Goal: Transaction & Acquisition: Subscribe to service/newsletter

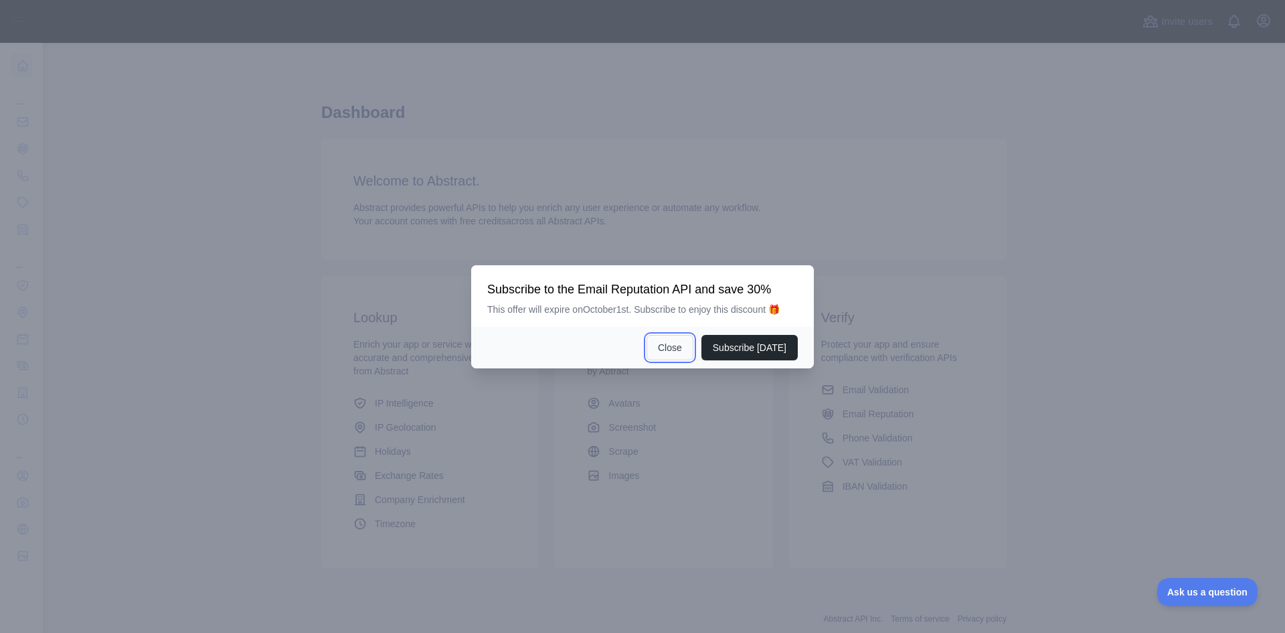
click at [677, 346] on button "Close" at bounding box center [670, 347] width 47 height 25
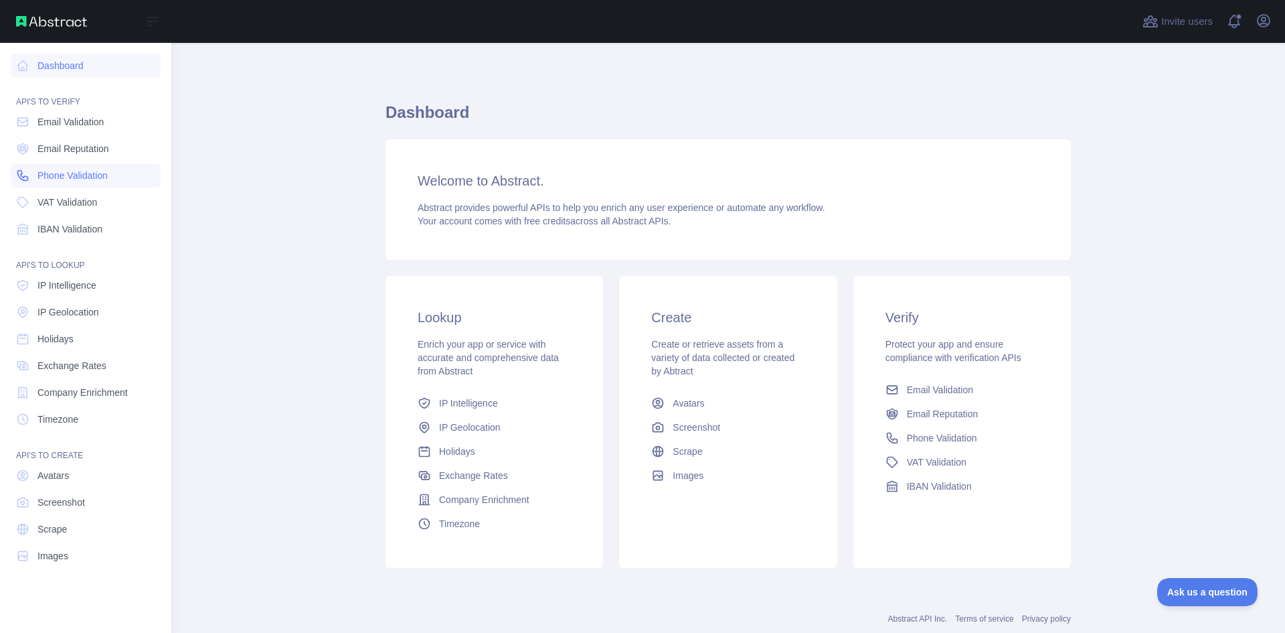
click at [42, 171] on span "Phone Validation" at bounding box center [72, 175] width 70 height 13
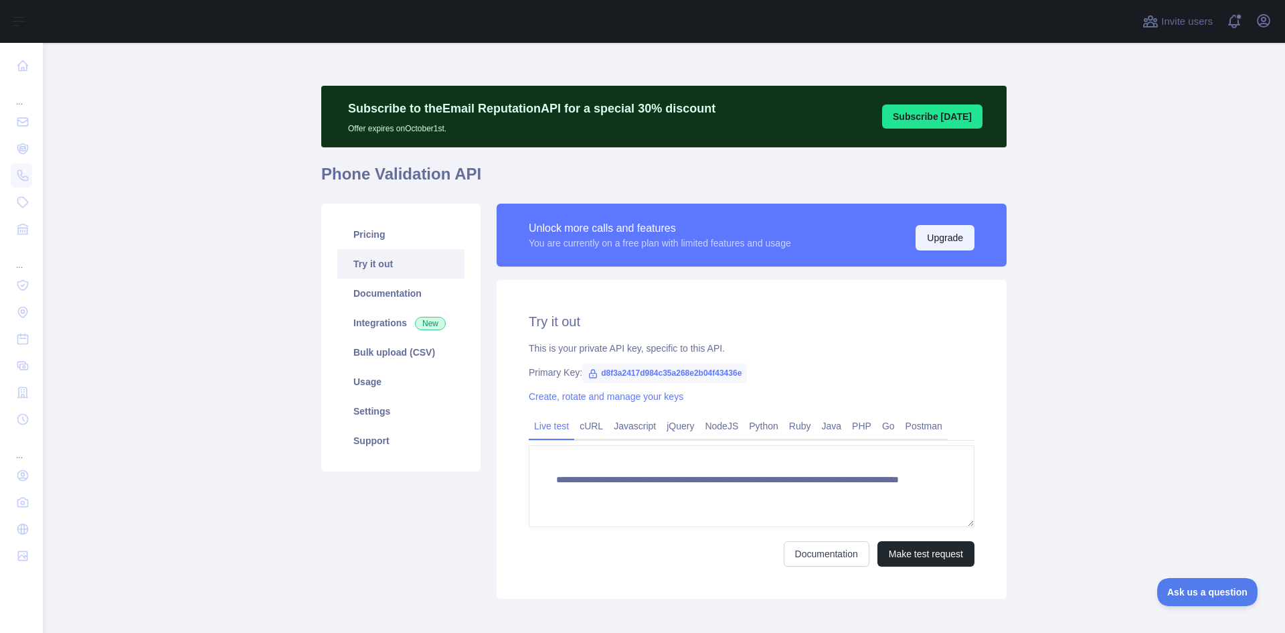
click at [943, 230] on button "Upgrade" at bounding box center [945, 237] width 59 height 25
